Goal: Task Accomplishment & Management: Use online tool/utility

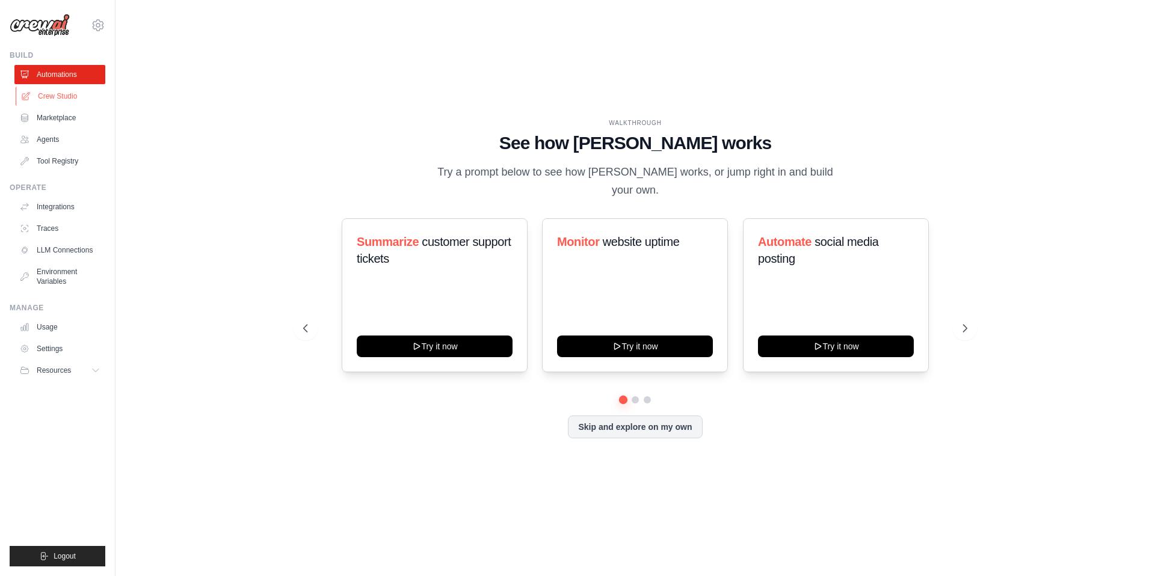
click at [63, 88] on link "Crew Studio" at bounding box center [61, 96] width 91 height 19
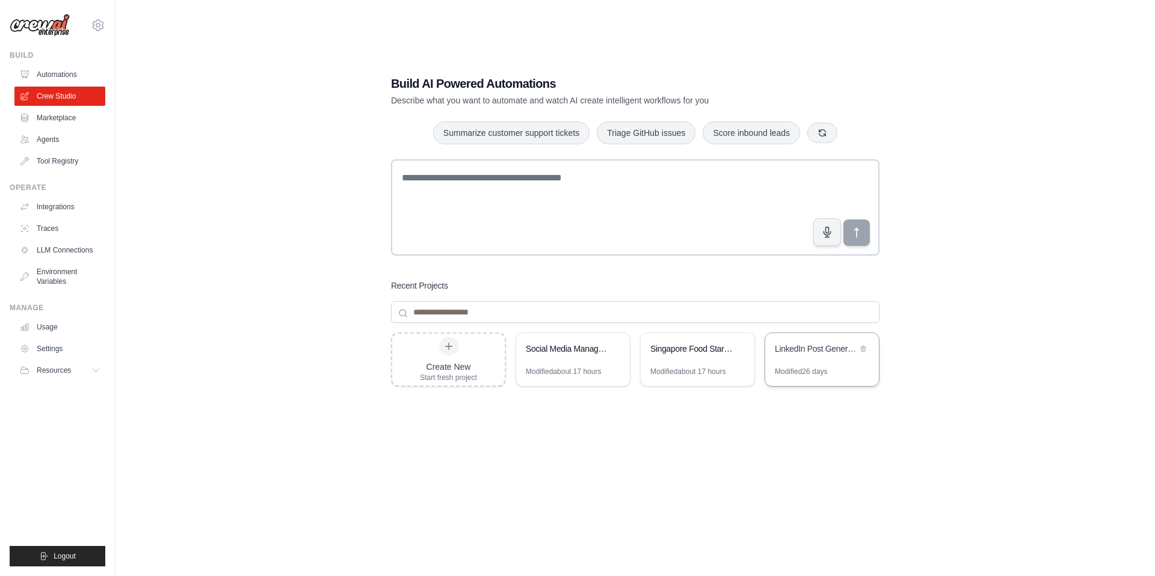
click at [827, 365] on div "LinkedIn Post Generator" at bounding box center [822, 350] width 114 height 34
click at [683, 362] on div "Singapore Food Startup LinkedIn Lead Generator" at bounding box center [698, 350] width 114 height 34
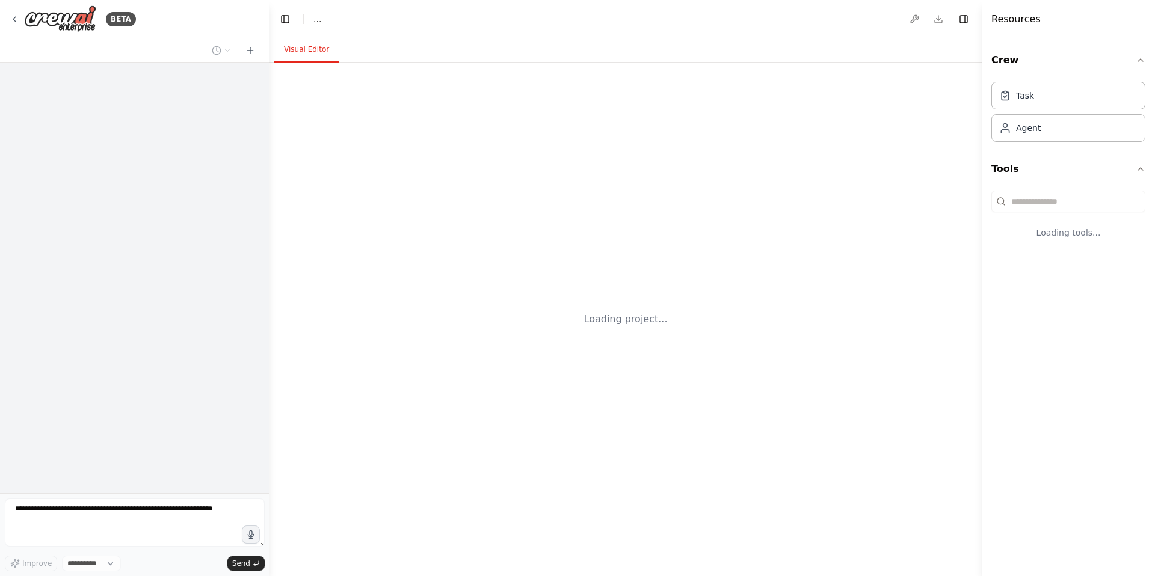
select select "****"
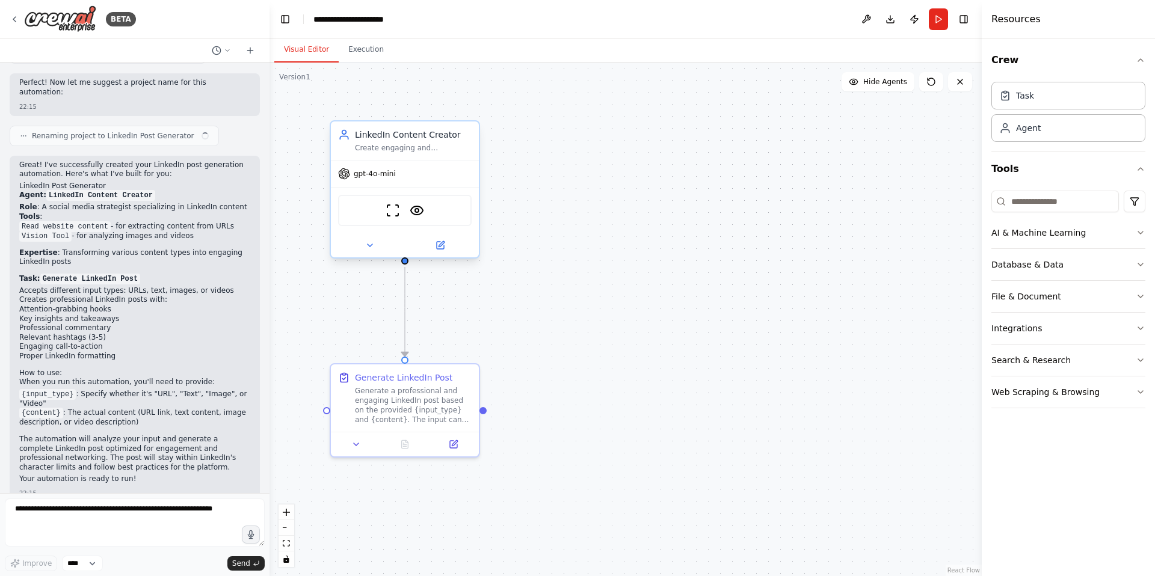
scroll to position [874, 0]
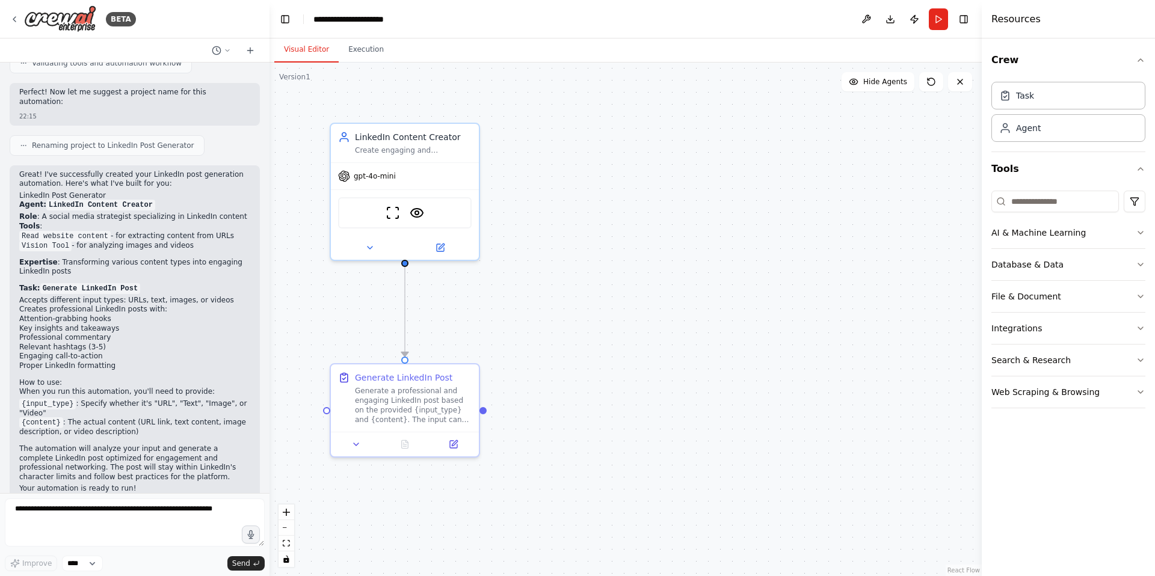
click at [122, 112] on div "22:15" at bounding box center [134, 116] width 231 height 9
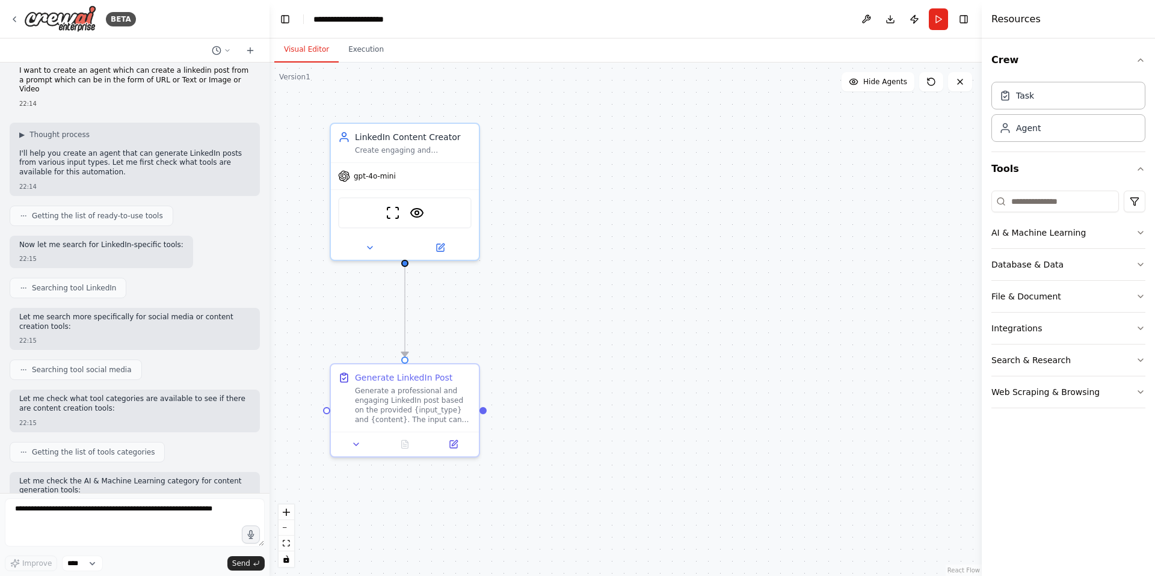
scroll to position [0, 0]
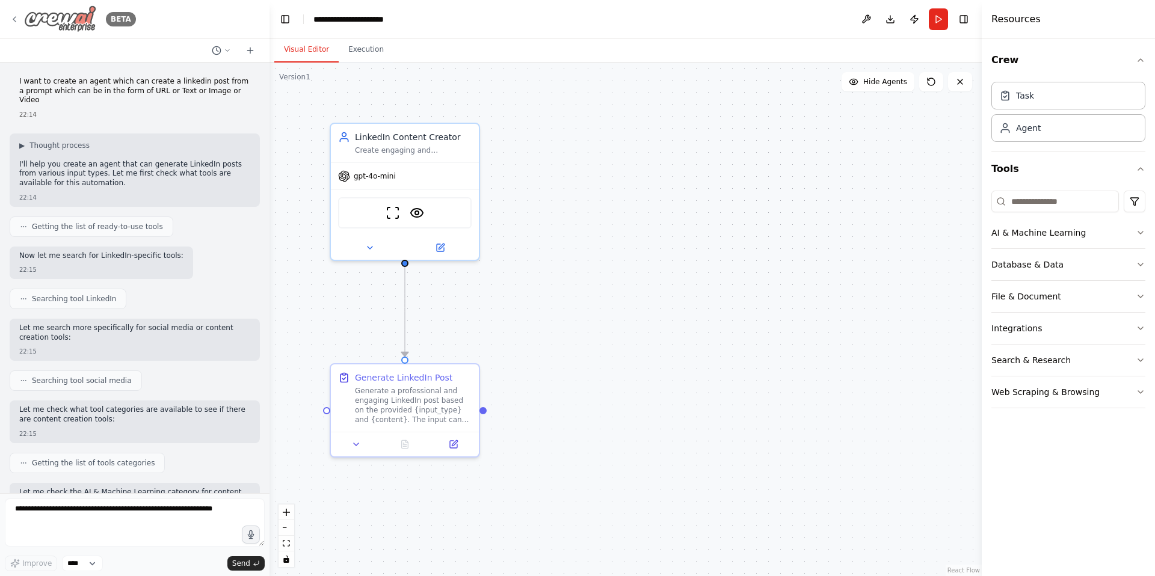
click at [19, 21] on icon at bounding box center [15, 19] width 10 height 10
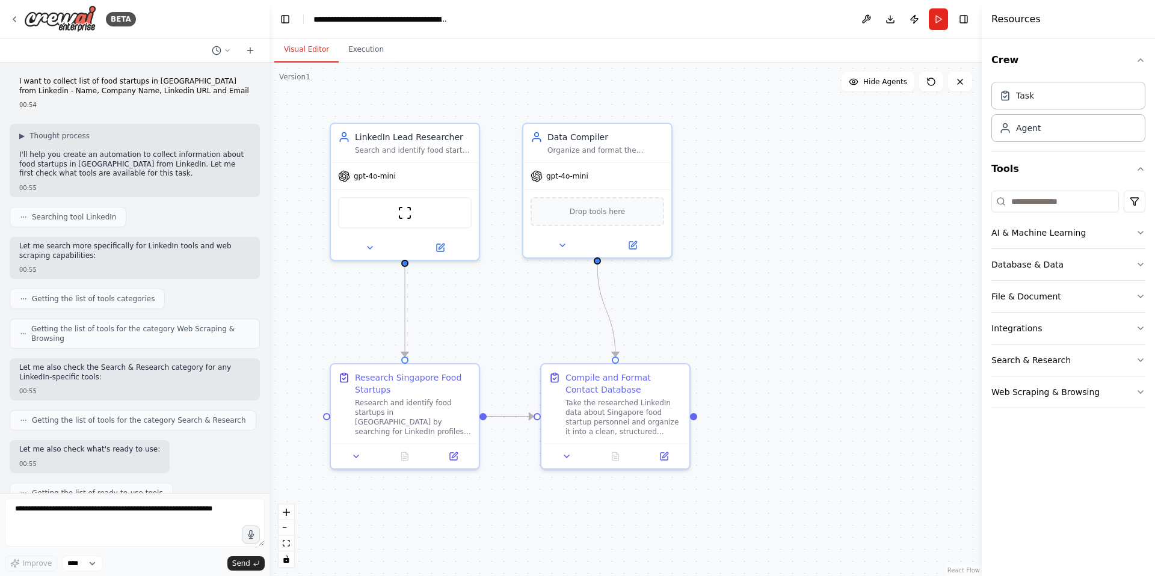
click at [690, 170] on div ".deletable-edge-delete-btn { width: 20px; height: 20px; border: 0px solid #ffff…" at bounding box center [626, 320] width 712 height 514
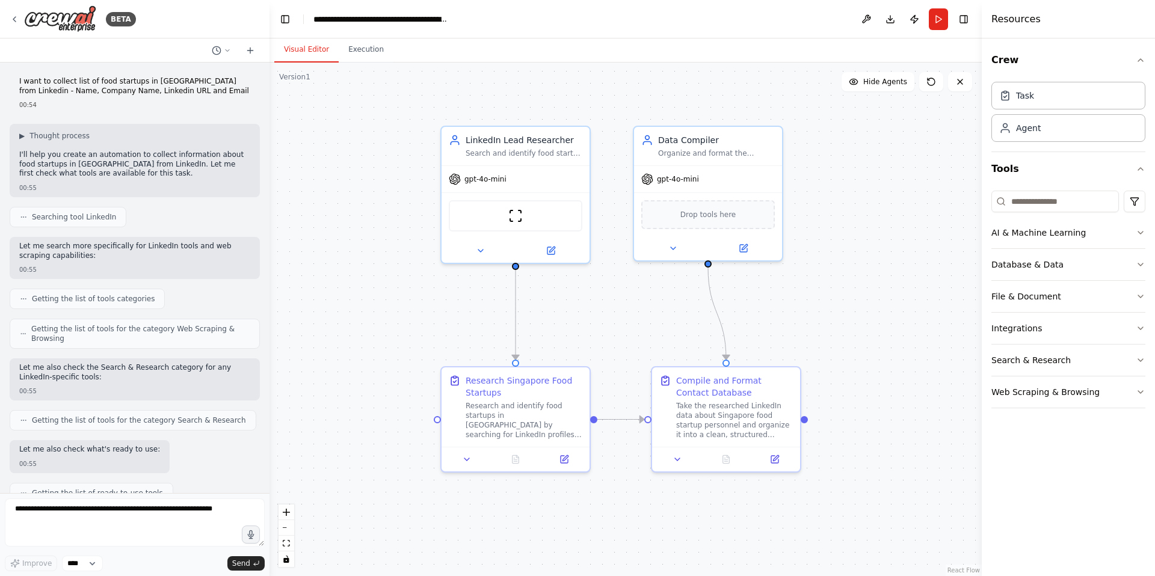
drag, startPoint x: 730, startPoint y: 190, endPoint x: 841, endPoint y: 193, distance: 110.7
click at [841, 193] on div ".deletable-edge-delete-btn { width: 20px; height: 20px; border: 0px solid #ffff…" at bounding box center [626, 320] width 712 height 514
click at [943, 21] on button "Run" at bounding box center [938, 19] width 19 height 22
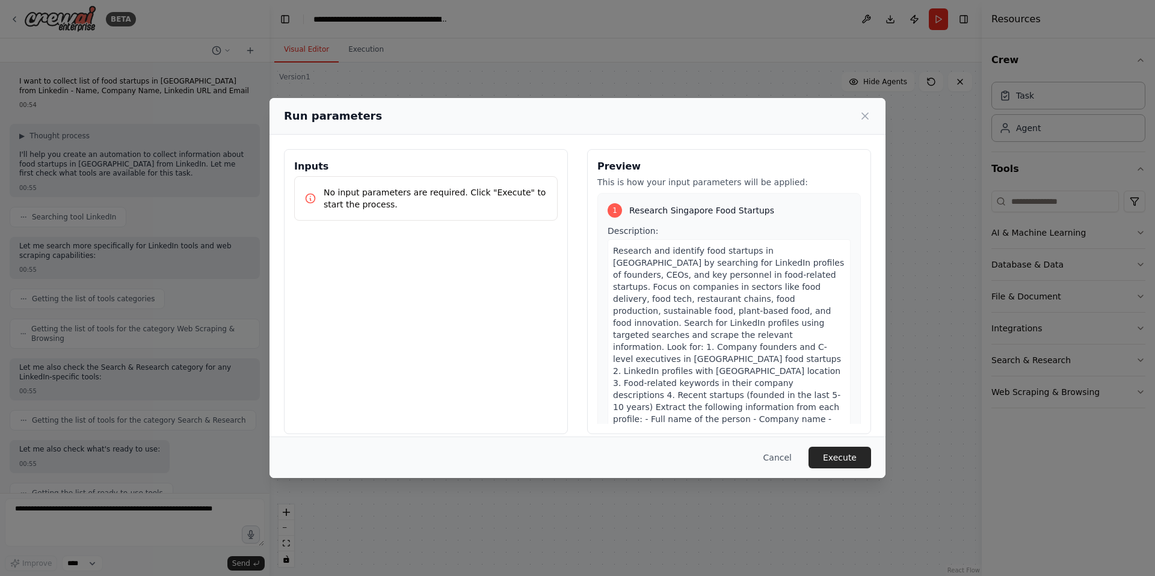
click at [466, 194] on p "No input parameters are required. Click "Execute" to start the process." at bounding box center [436, 199] width 224 height 24
click at [828, 456] on button "Execute" at bounding box center [840, 458] width 63 height 22
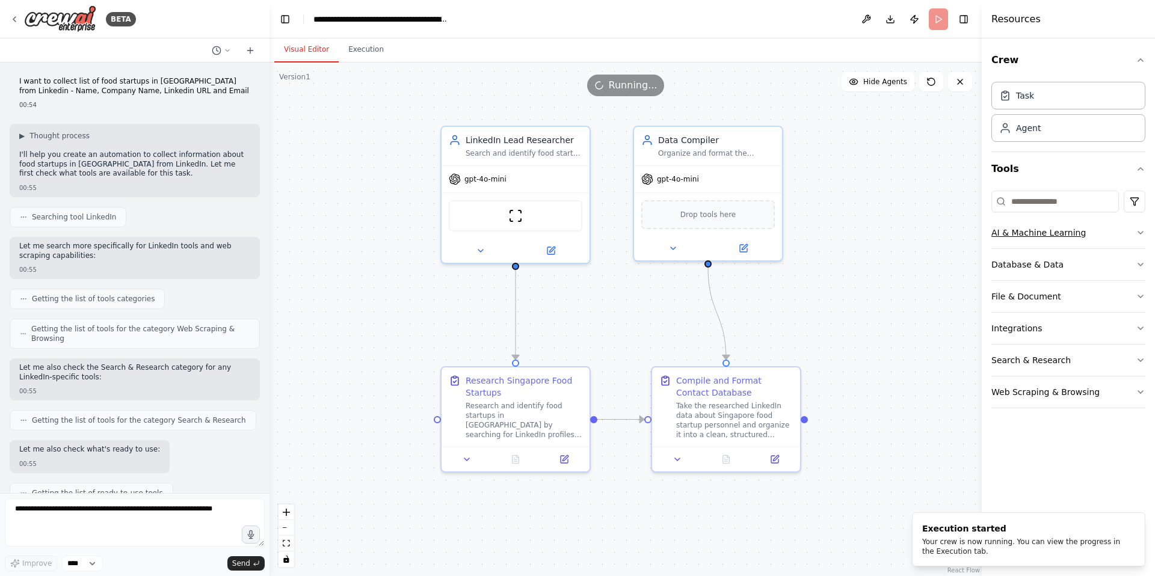
click at [1051, 233] on div "AI & Machine Learning" at bounding box center [1039, 233] width 94 height 12
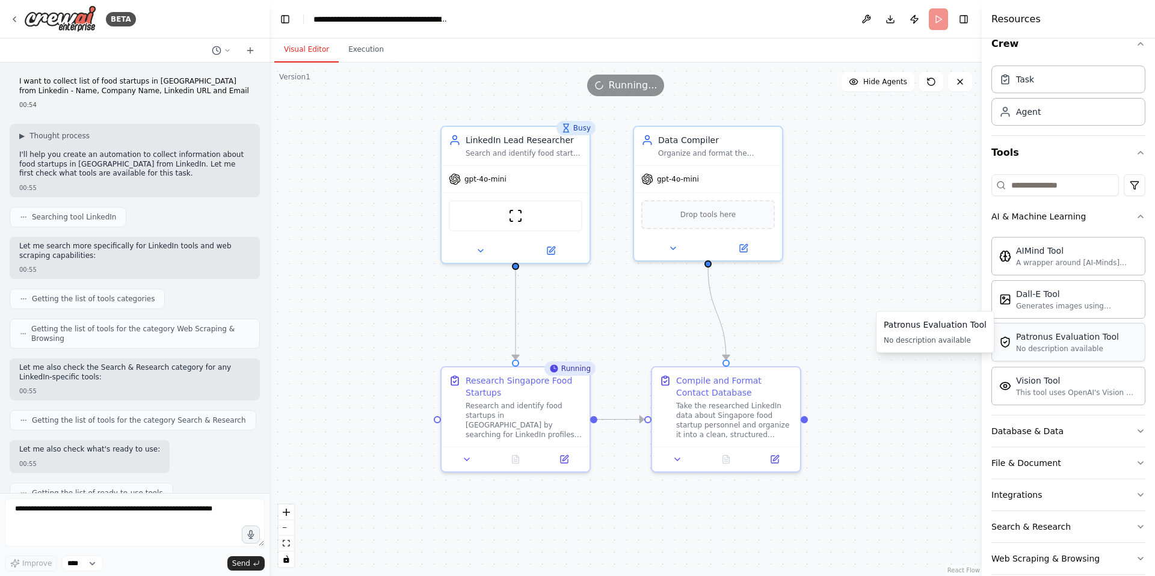
scroll to position [34, 0]
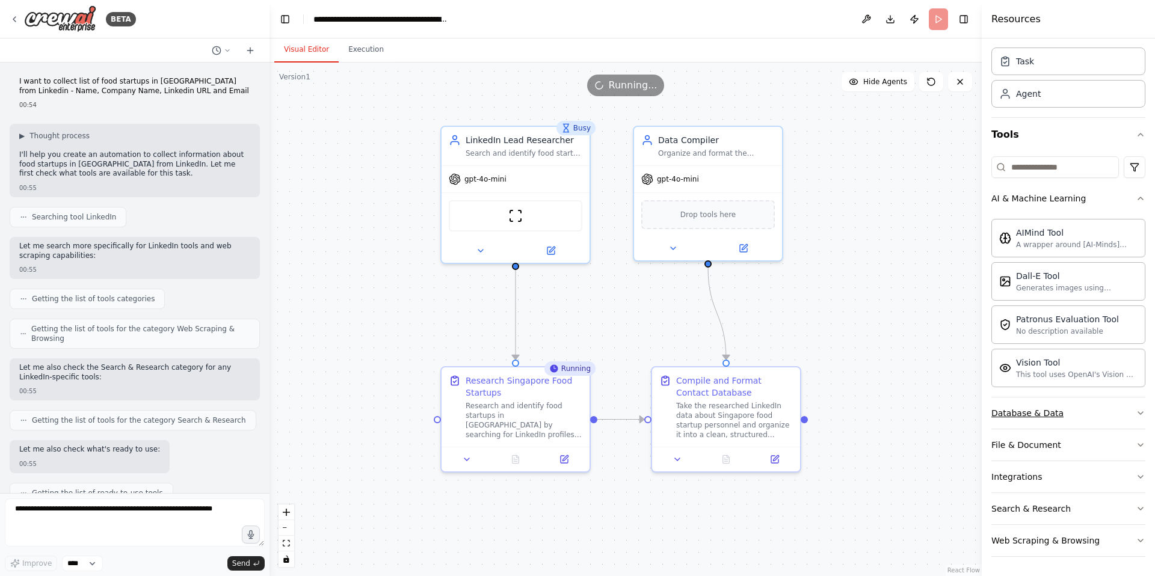
click at [1028, 407] on div "Database & Data" at bounding box center [1028, 413] width 72 height 12
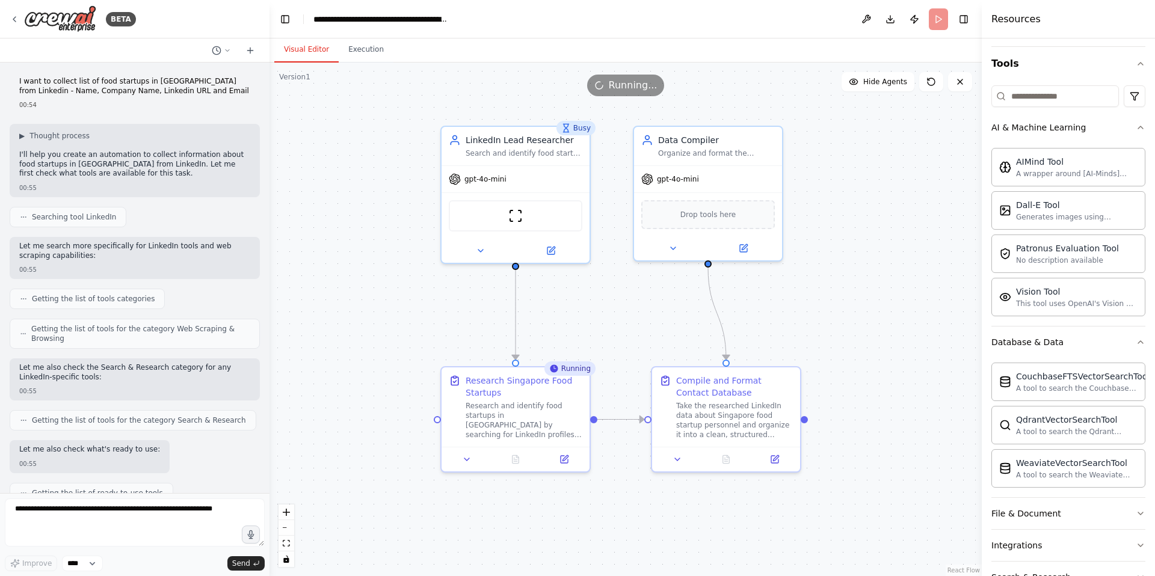
scroll to position [174, 0]
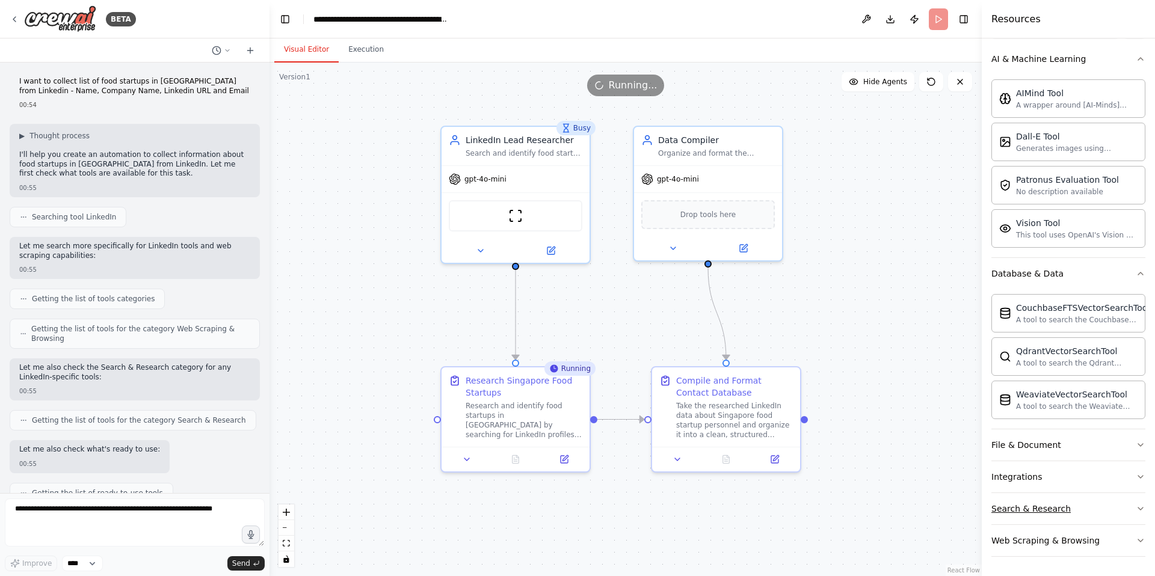
click at [1023, 507] on div "Search & Research" at bounding box center [1031, 509] width 79 height 12
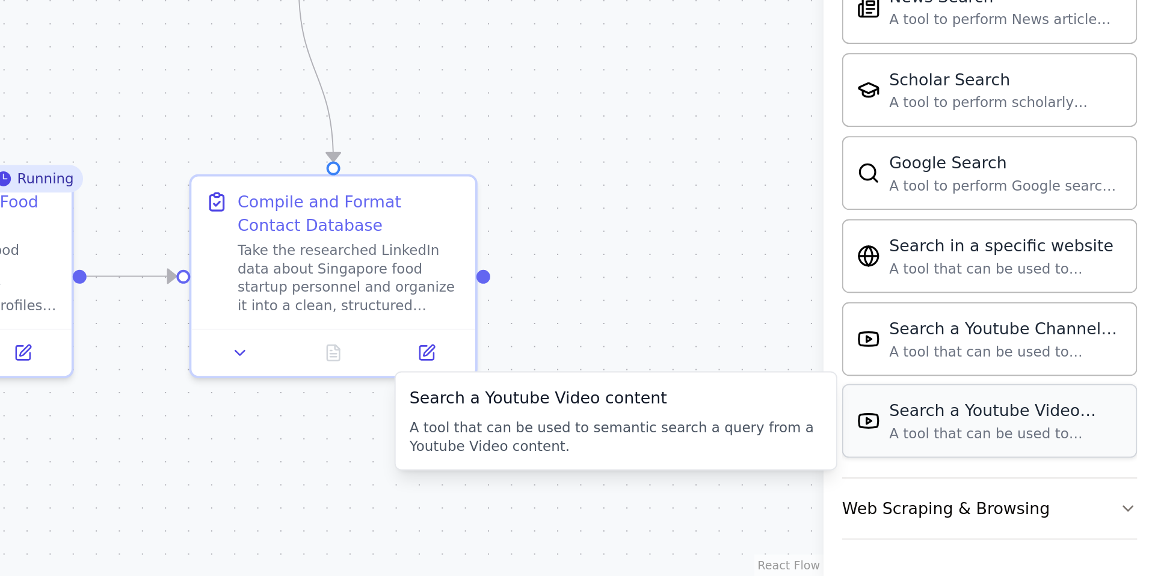
scroll to position [0, 0]
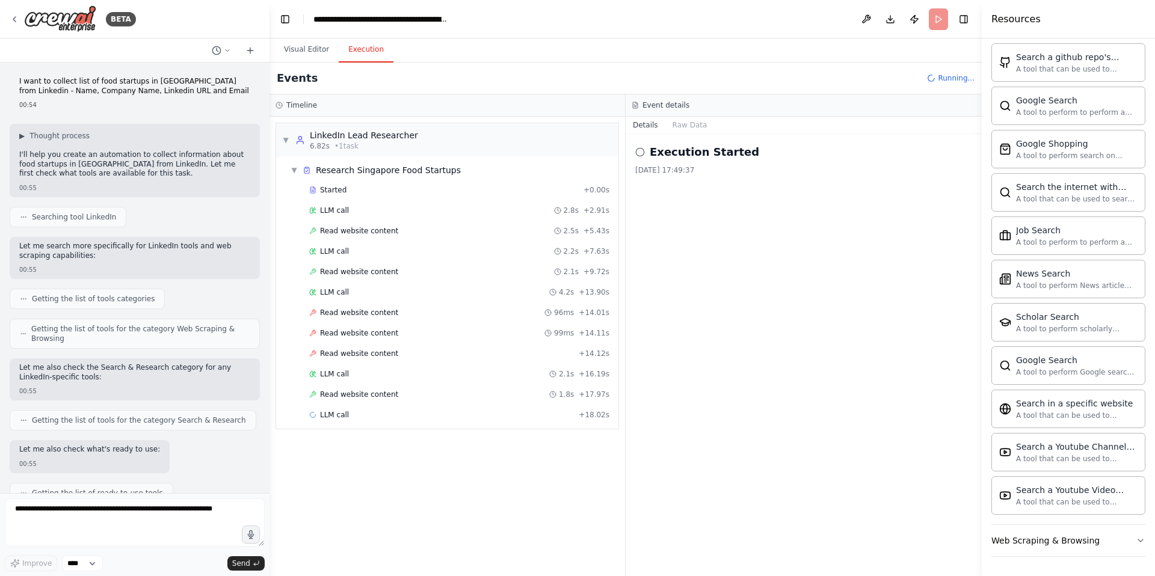
click at [380, 60] on button "Execution" at bounding box center [366, 49] width 55 height 25
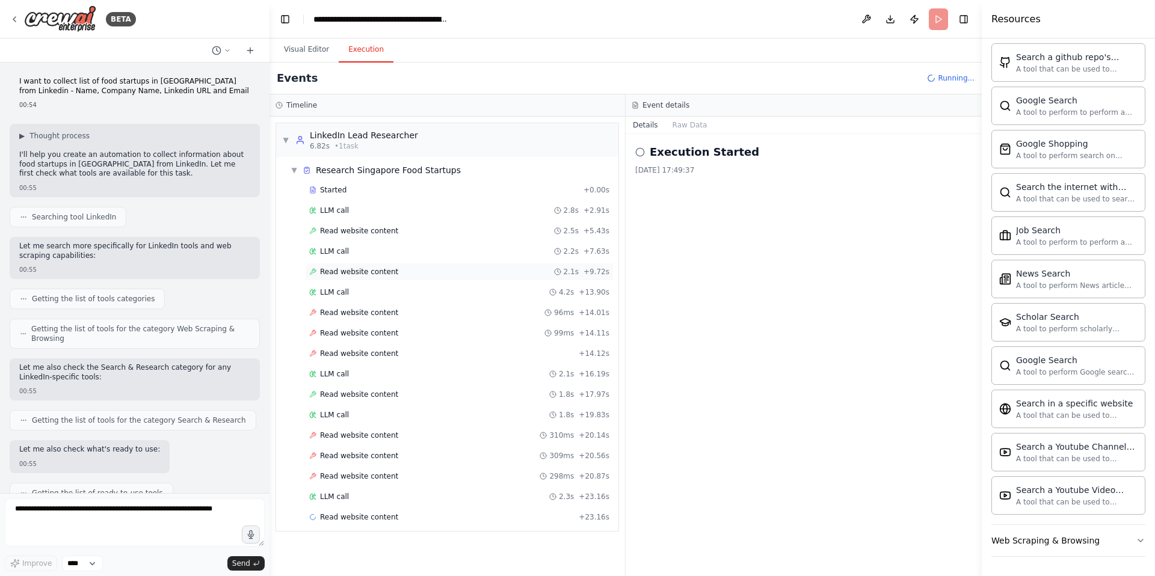
click at [378, 268] on span "Read website content" at bounding box center [359, 272] width 78 height 10
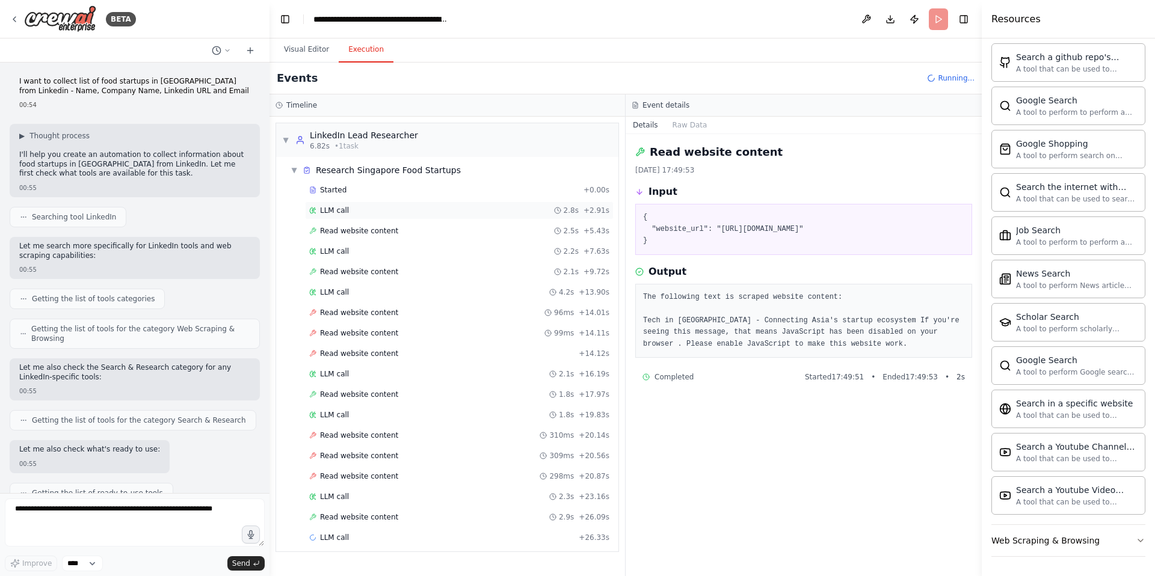
click at [379, 210] on div "LLM call 2.8s + 2.91s" at bounding box center [459, 211] width 300 height 10
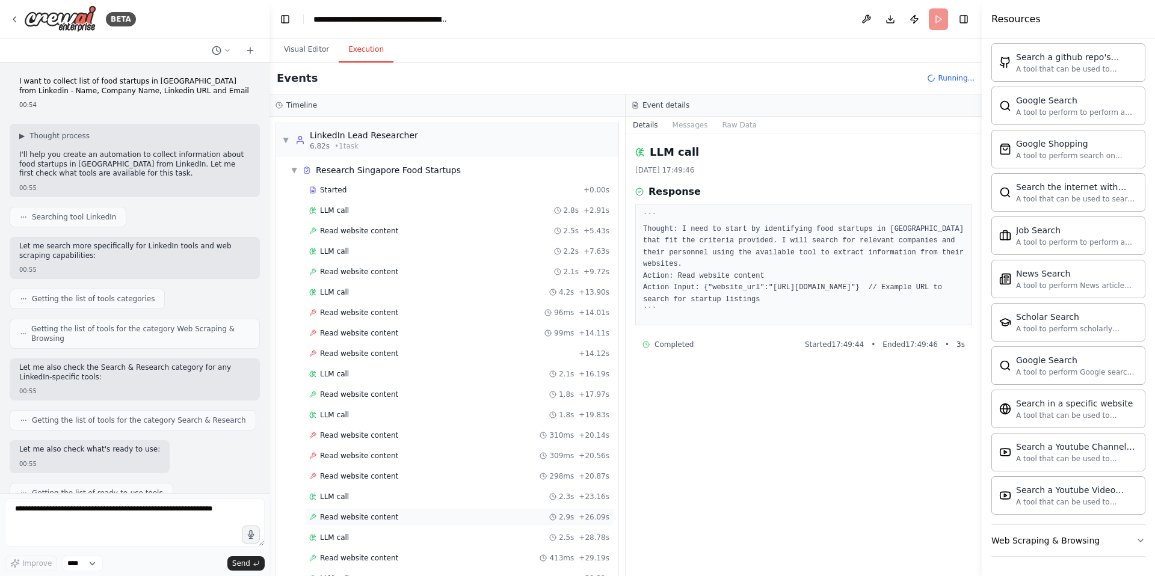
click at [386, 514] on span "Read website content" at bounding box center [359, 518] width 78 height 10
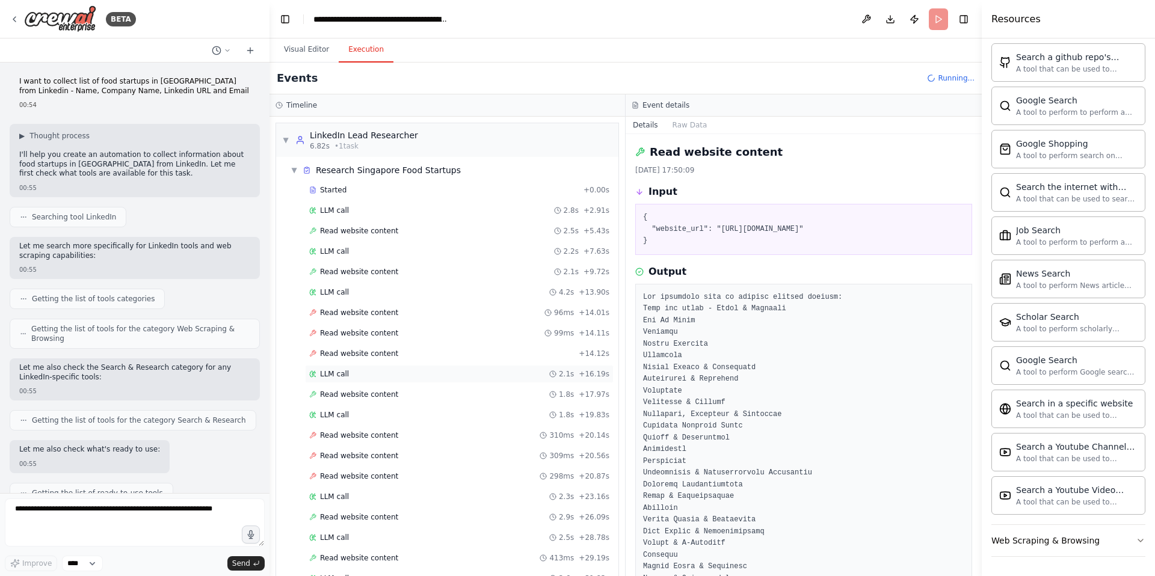
scroll to position [194, 0]
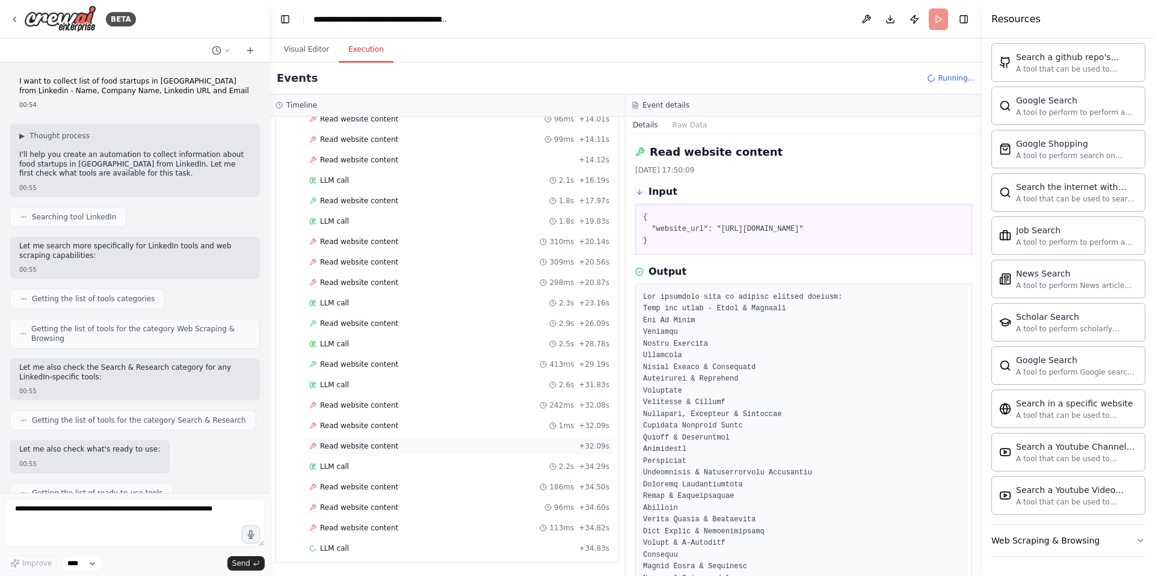
click at [430, 440] on div "Read website content + 32.09s" at bounding box center [459, 446] width 309 height 18
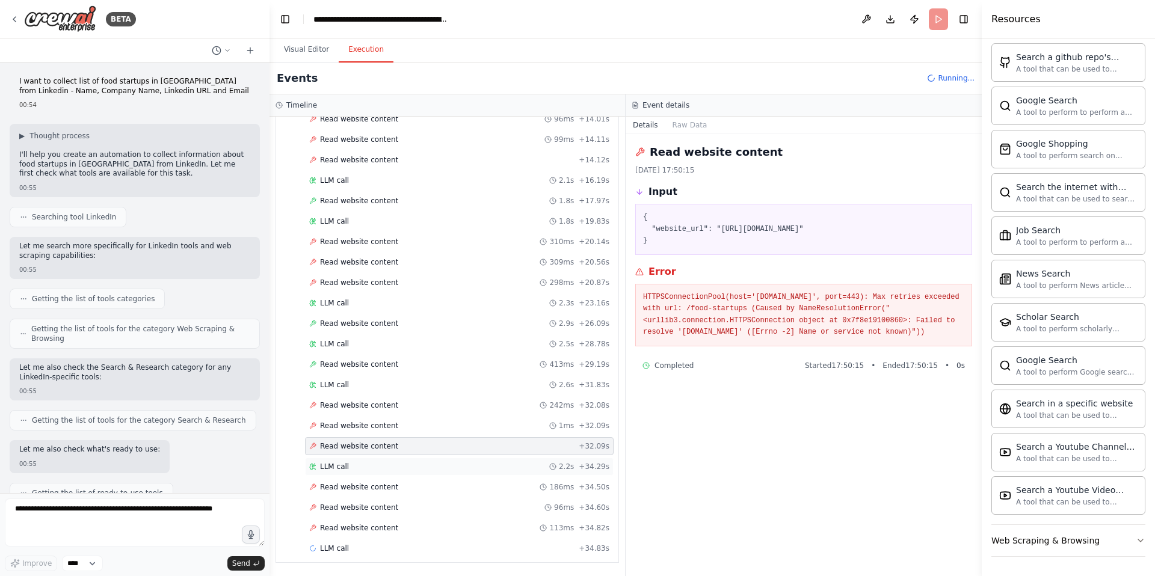
click at [417, 462] on div "LLM call 2.2s + 34.29s" at bounding box center [459, 467] width 300 height 10
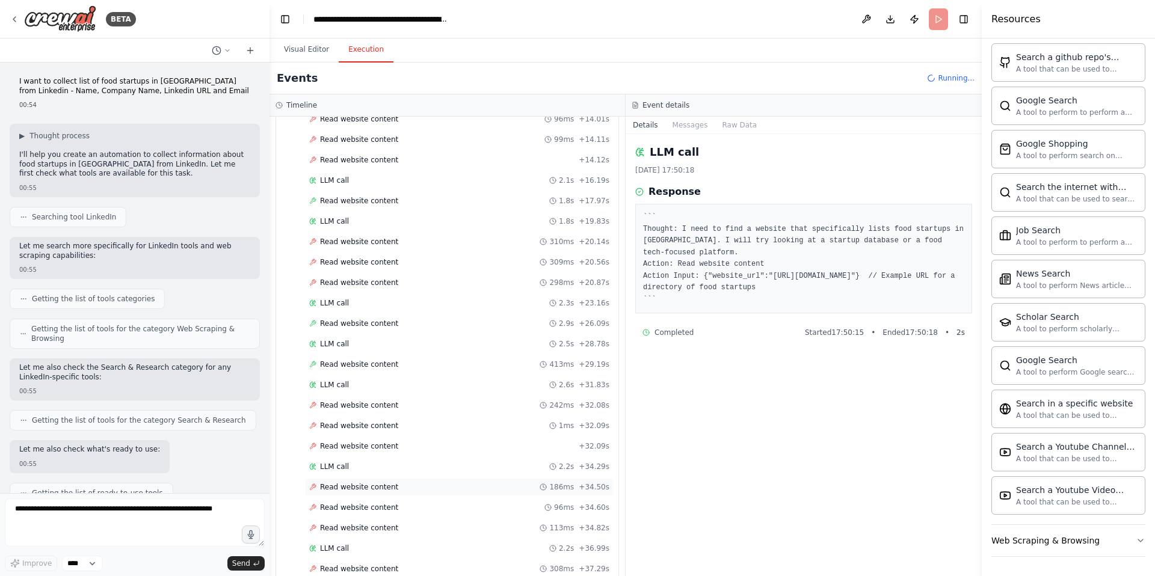
scroll to position [276, 0]
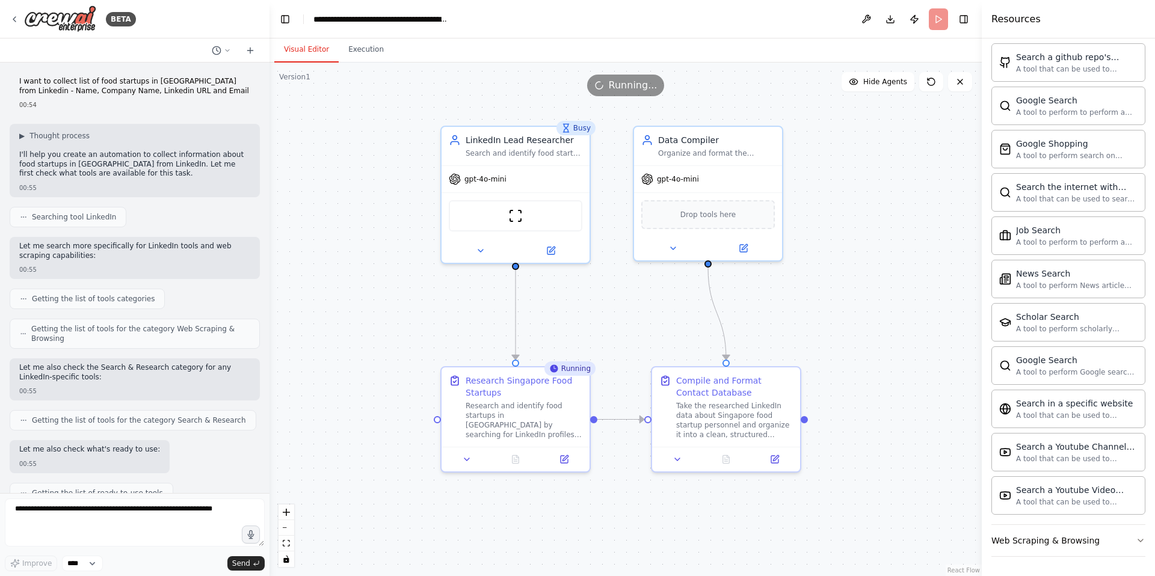
click at [295, 54] on button "Visual Editor" at bounding box center [306, 49] width 64 height 25
click at [17, 22] on icon at bounding box center [15, 19] width 10 height 10
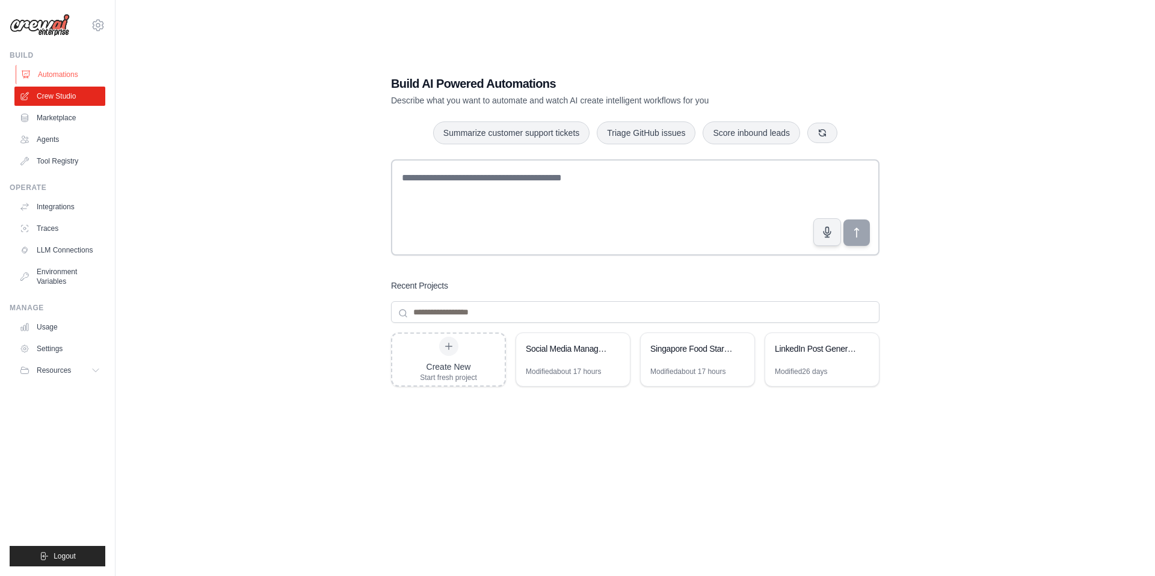
click at [70, 73] on link "Automations" at bounding box center [61, 74] width 91 height 19
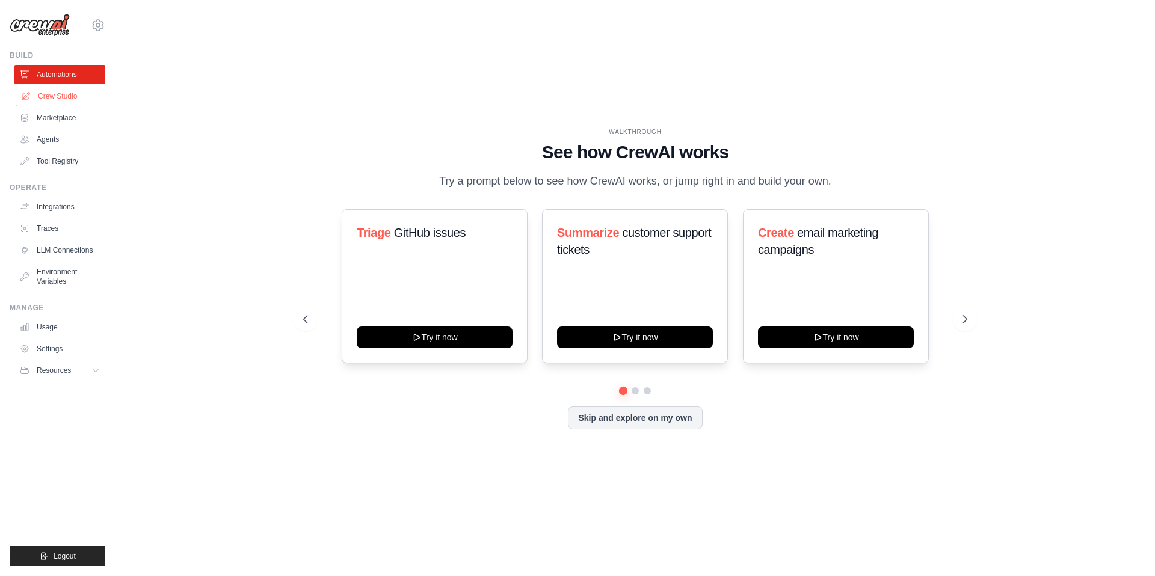
click at [60, 100] on link "Crew Studio" at bounding box center [61, 96] width 91 height 19
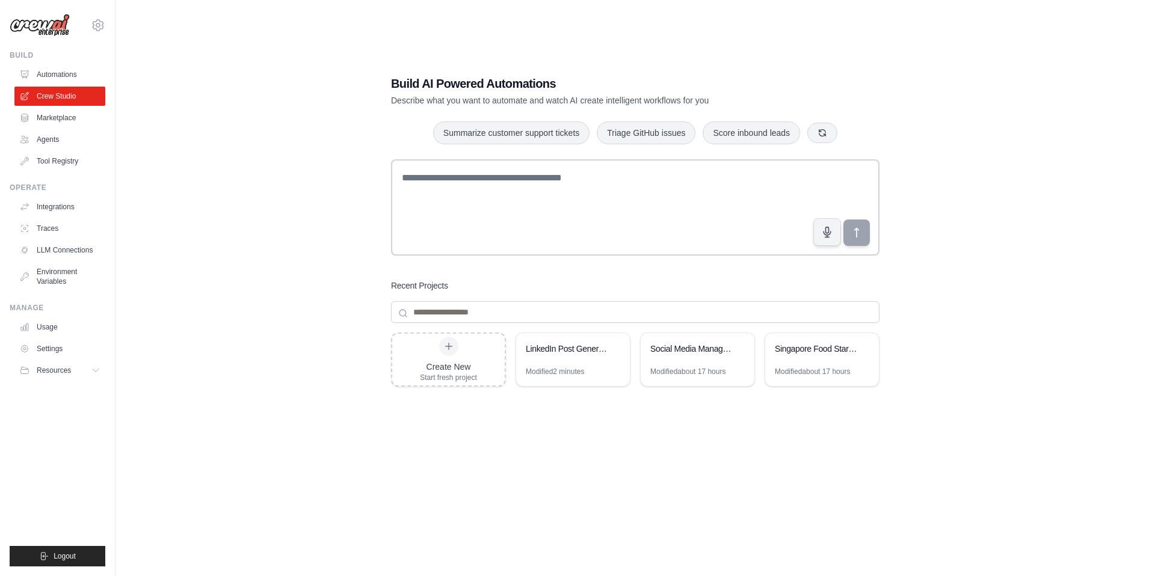
click at [56, 115] on link "Marketplace" at bounding box center [59, 117] width 91 height 19
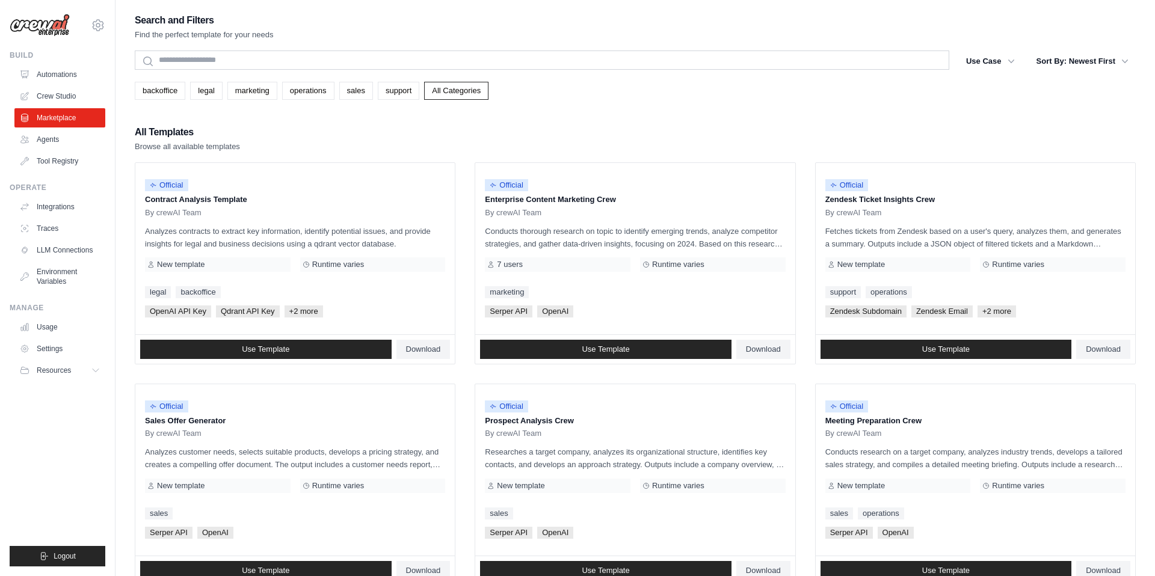
click at [720, 134] on div "All Templates Browse all available templates" at bounding box center [635, 138] width 1001 height 29
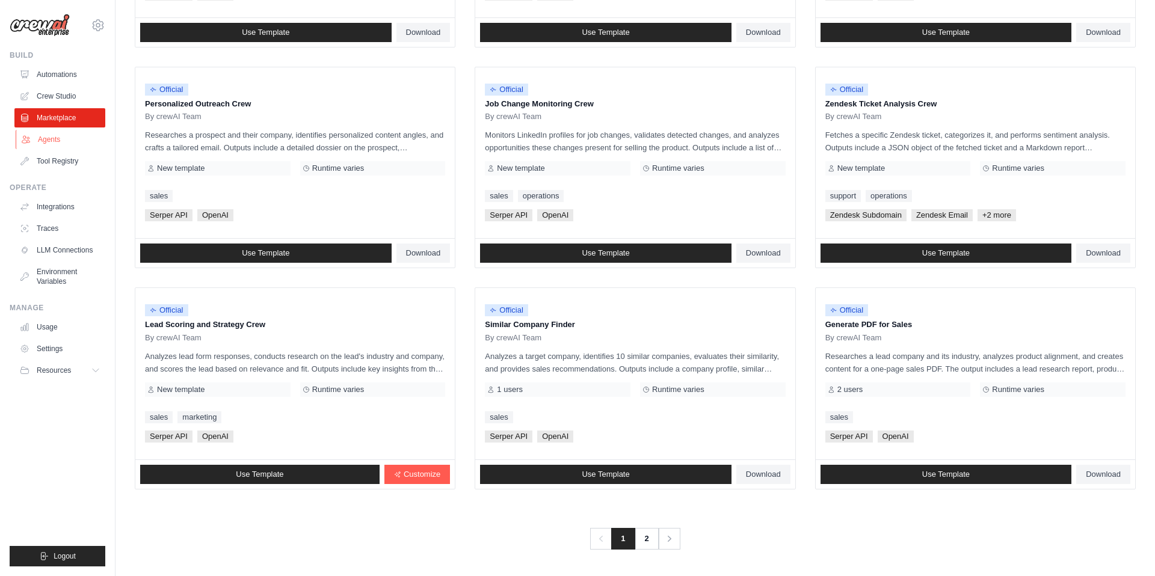
click at [63, 142] on link "Agents" at bounding box center [61, 139] width 91 height 19
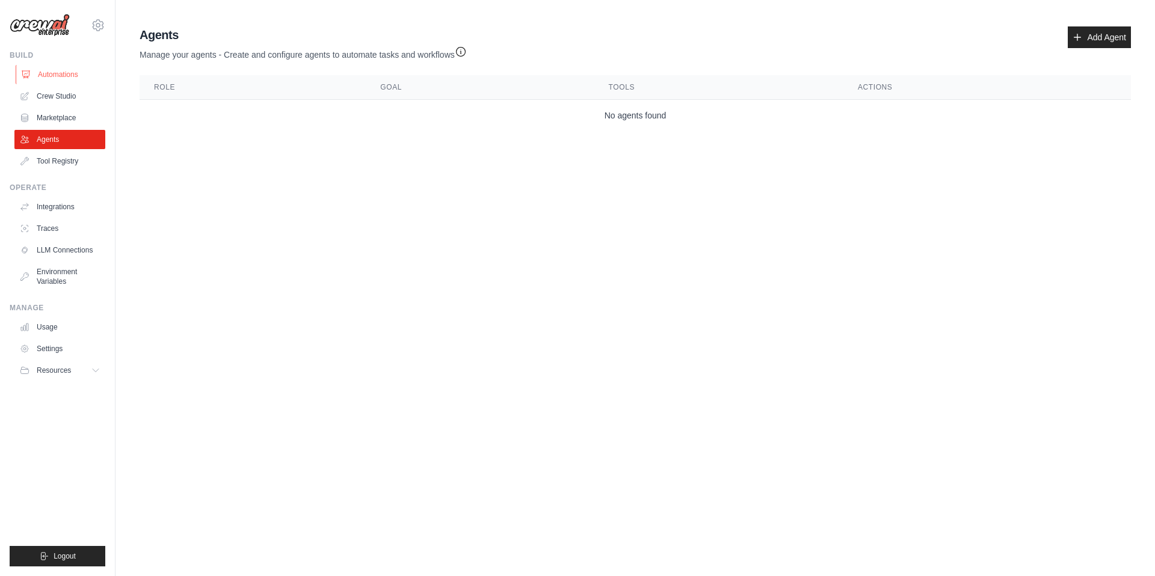
click at [77, 79] on link "Automations" at bounding box center [61, 74] width 91 height 19
